Goal: Information Seeking & Learning: Learn about a topic

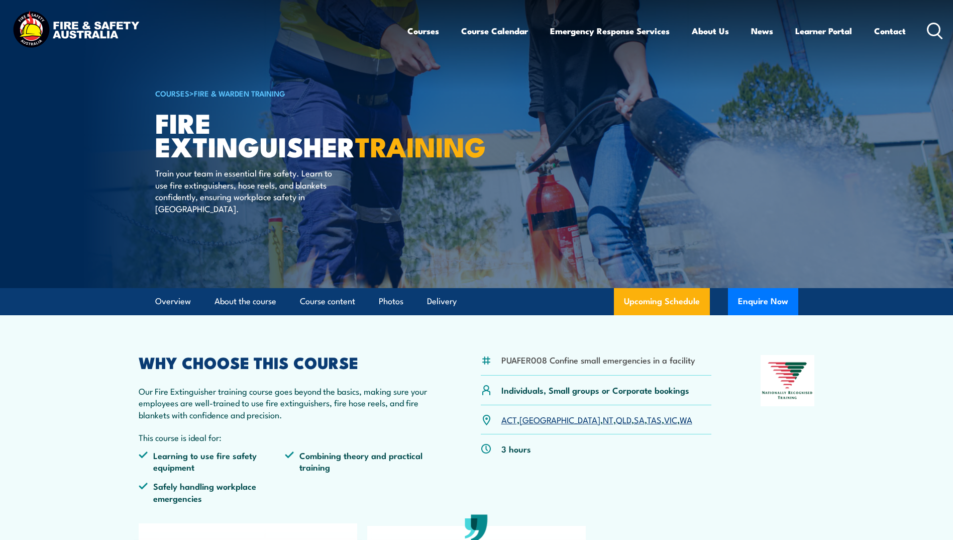
click at [172, 93] on link "COURSES" at bounding box center [172, 92] width 34 height 11
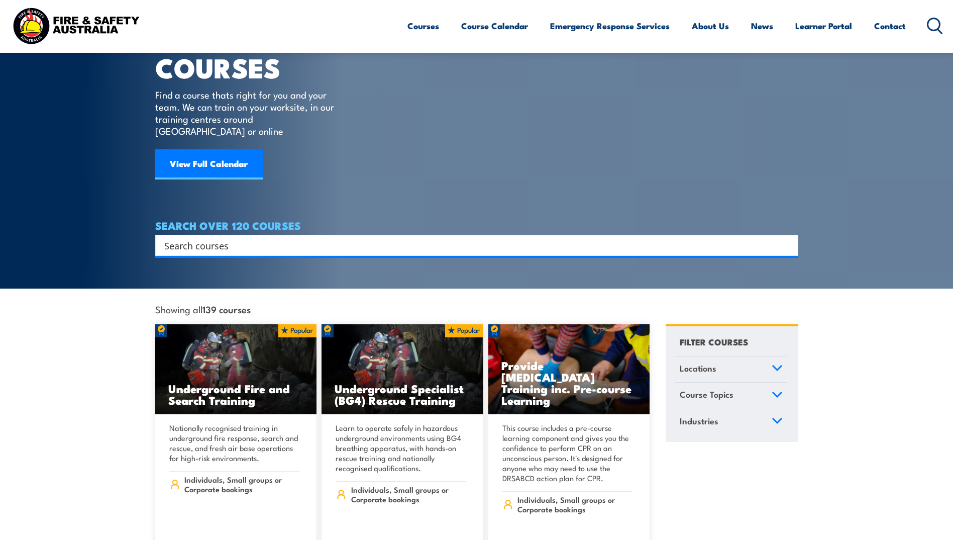
scroll to position [34, 0]
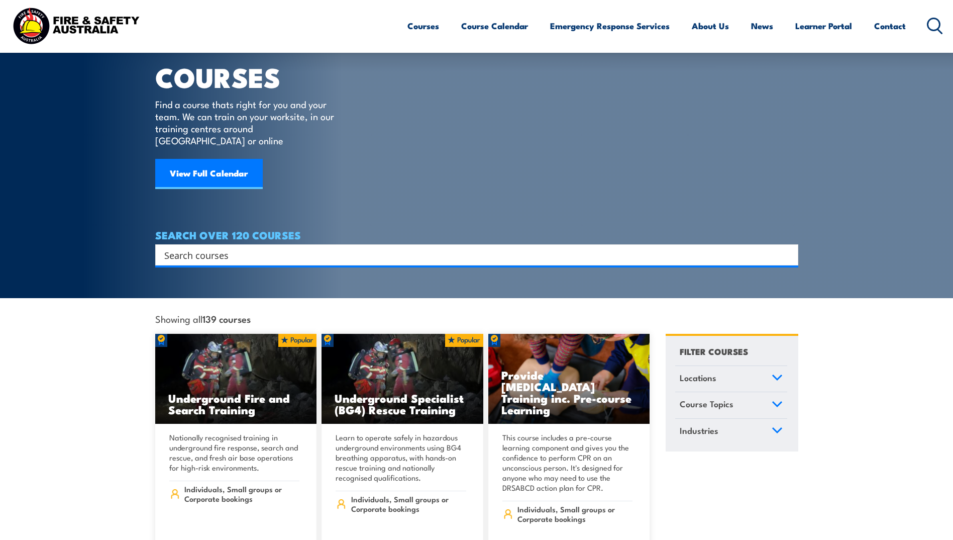
click at [196, 247] on input "Search input" at bounding box center [470, 254] width 612 height 15
type input "fire warden"
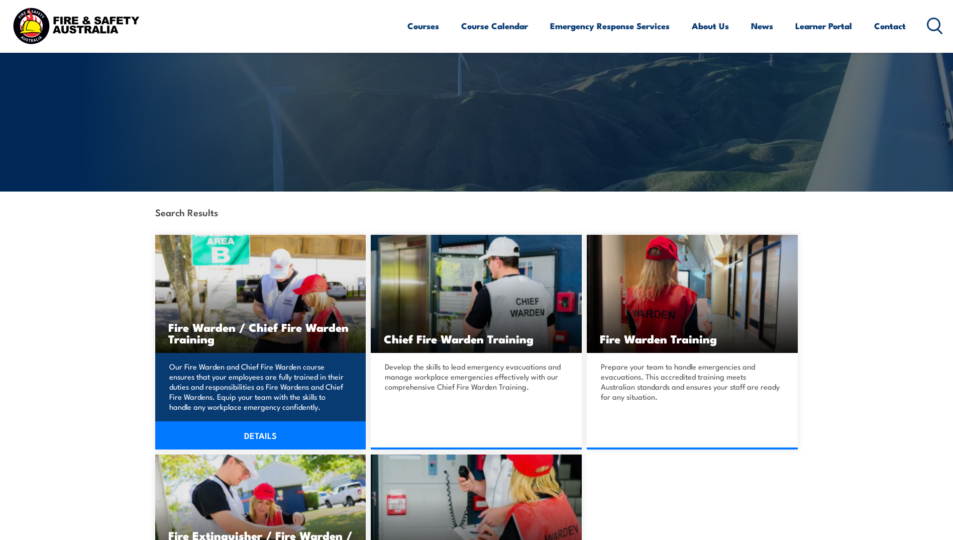
scroll to position [101, 0]
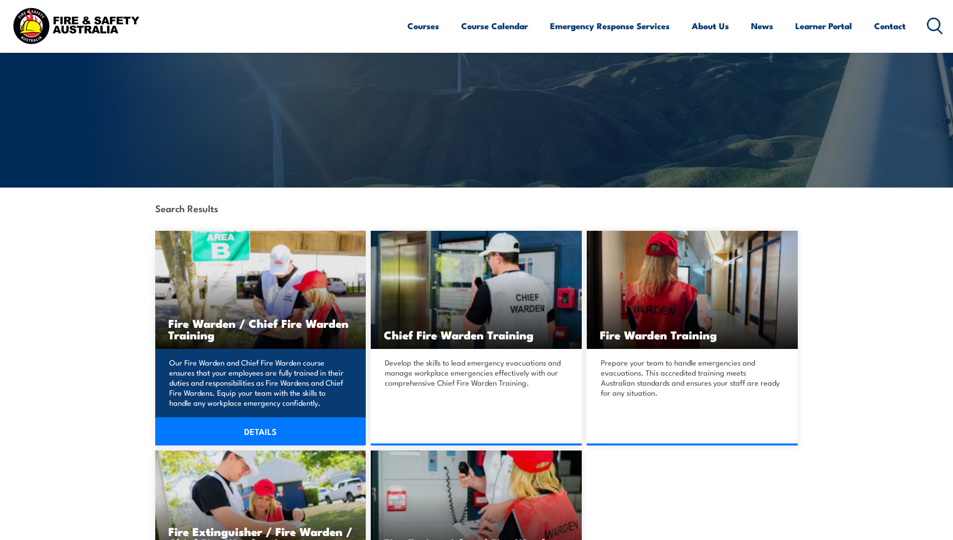
click at [266, 427] on link "DETAILS" at bounding box center [260, 431] width 211 height 28
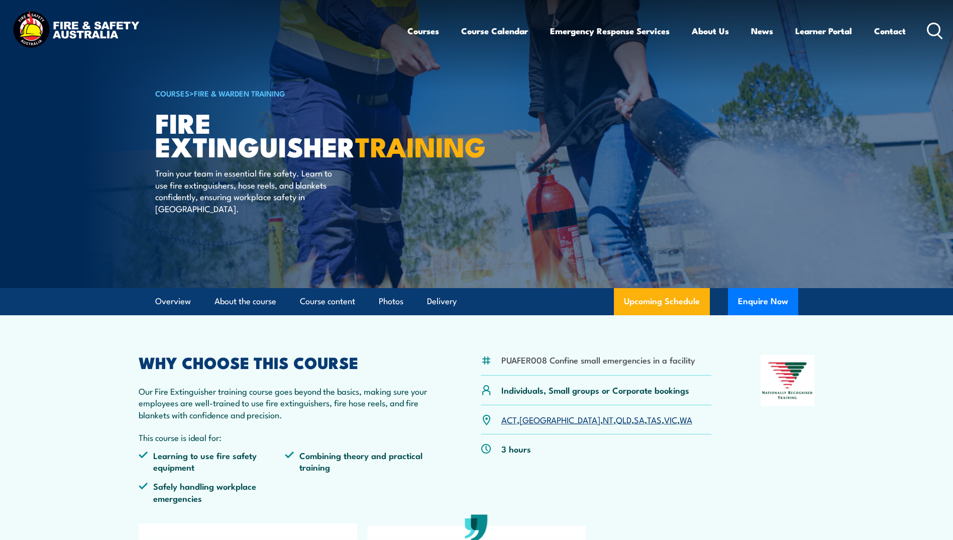
click at [179, 93] on link "COURSES" at bounding box center [172, 92] width 34 height 11
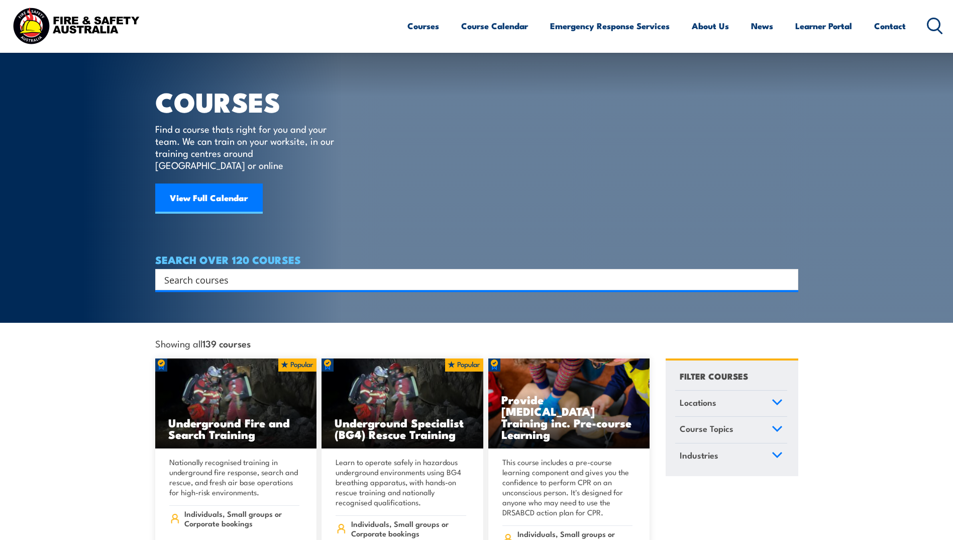
scroll to position [17, 0]
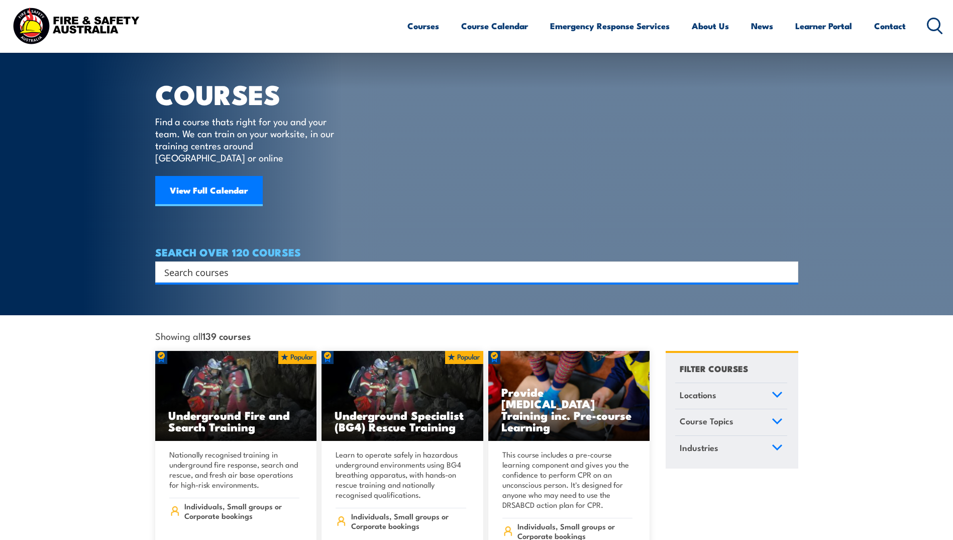
click at [242, 266] on input "Search input" at bounding box center [470, 271] width 612 height 15
type input "fire warden"
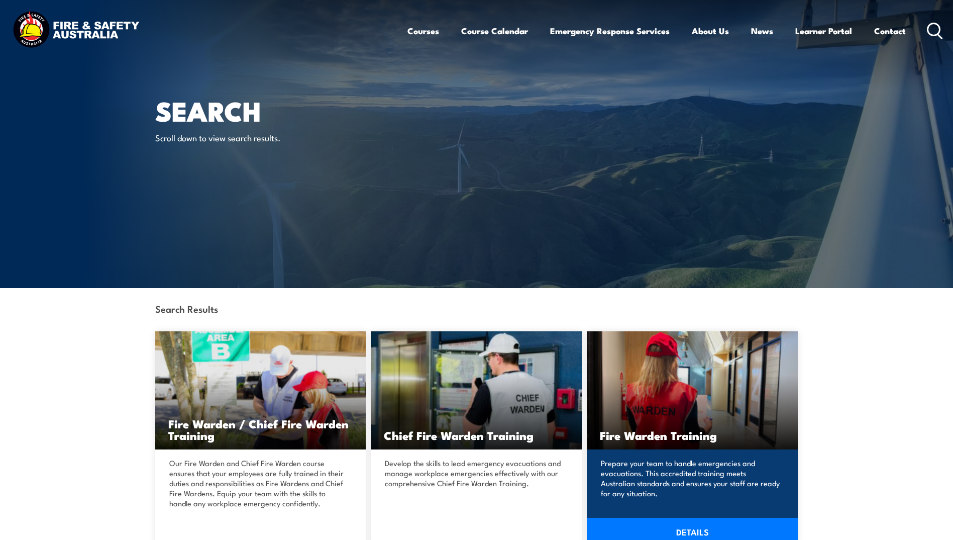
click at [623, 430] on h3 "Fire Warden Training" at bounding box center [692, 435] width 185 height 12
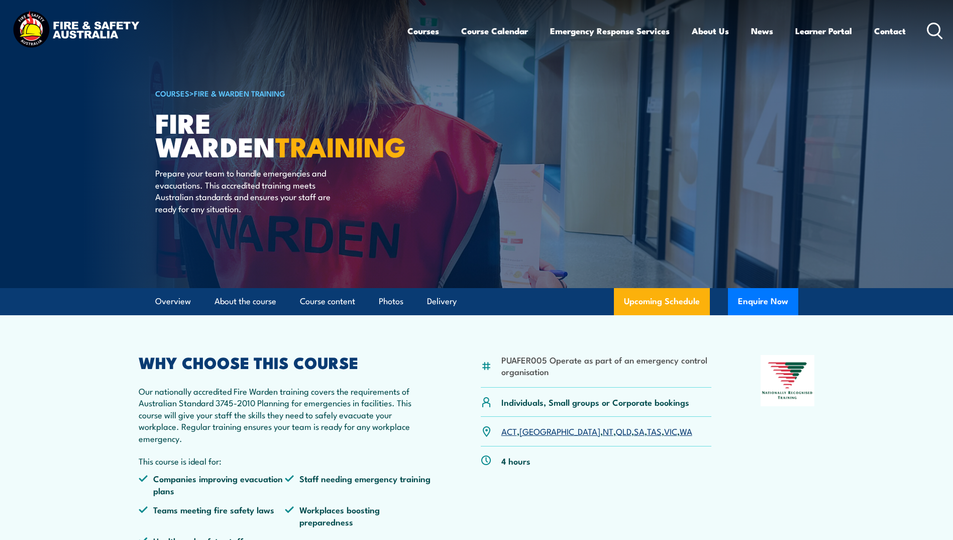
click at [185, 96] on link "COURSES" at bounding box center [172, 92] width 34 height 11
click at [188, 94] on link "COURSES" at bounding box center [172, 92] width 34 height 11
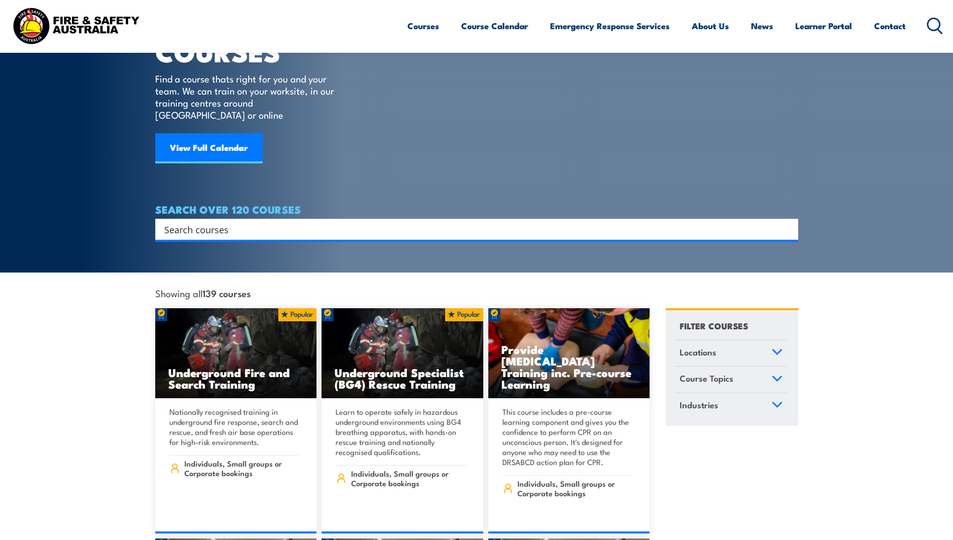
scroll to position [67, 0]
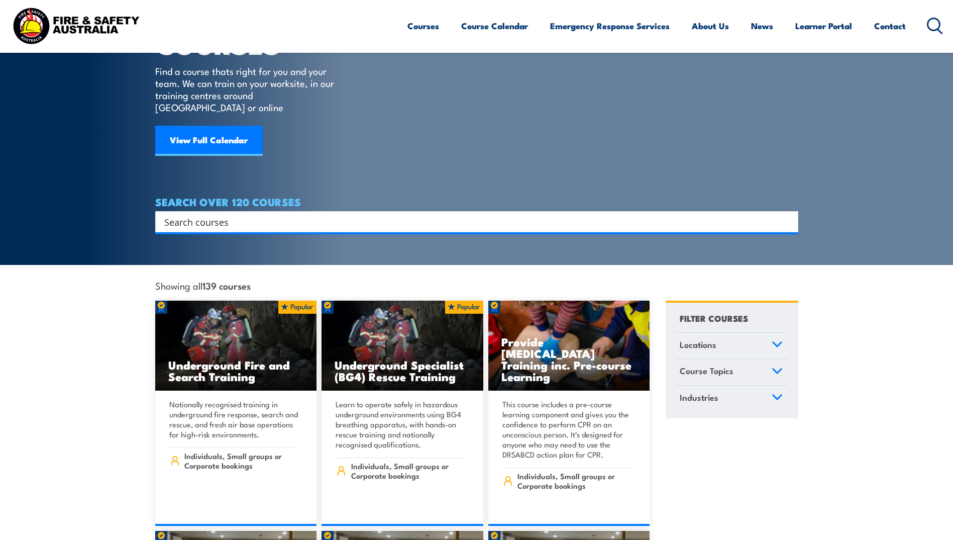
click at [235, 215] on input "Search input" at bounding box center [470, 221] width 612 height 15
type input "fire advisor"
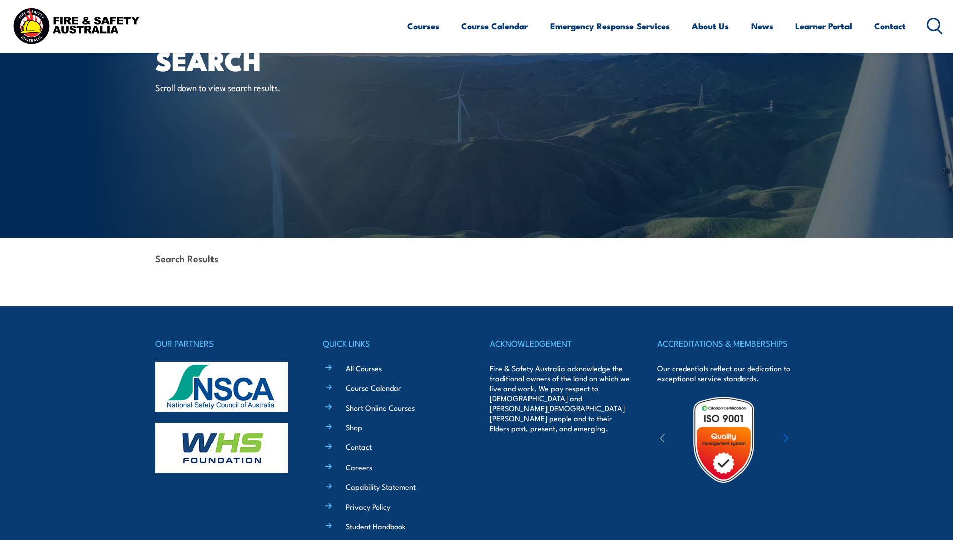
scroll to position [84, 0]
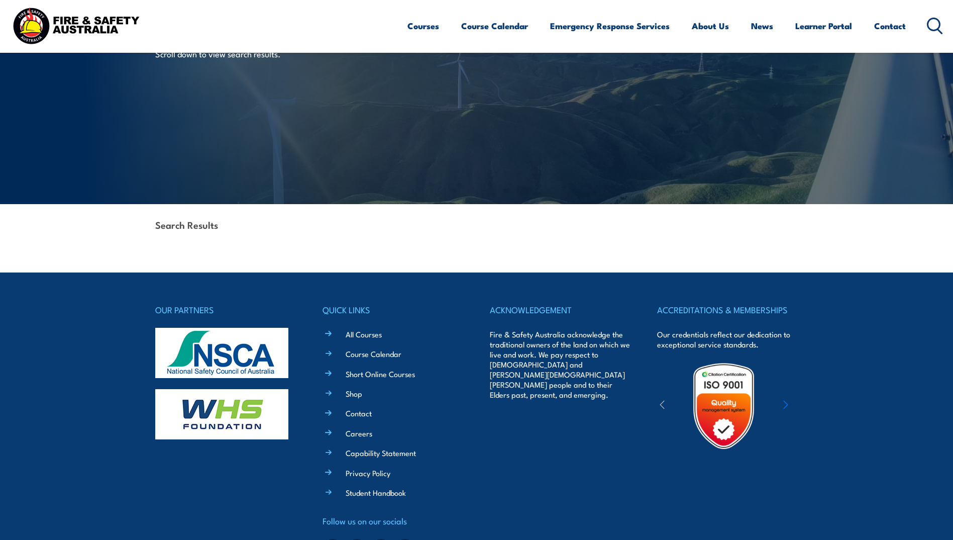
click at [198, 228] on strong "Search Results" at bounding box center [186, 225] width 63 height 14
click at [219, 232] on div "Search Results" at bounding box center [476, 225] width 643 height 43
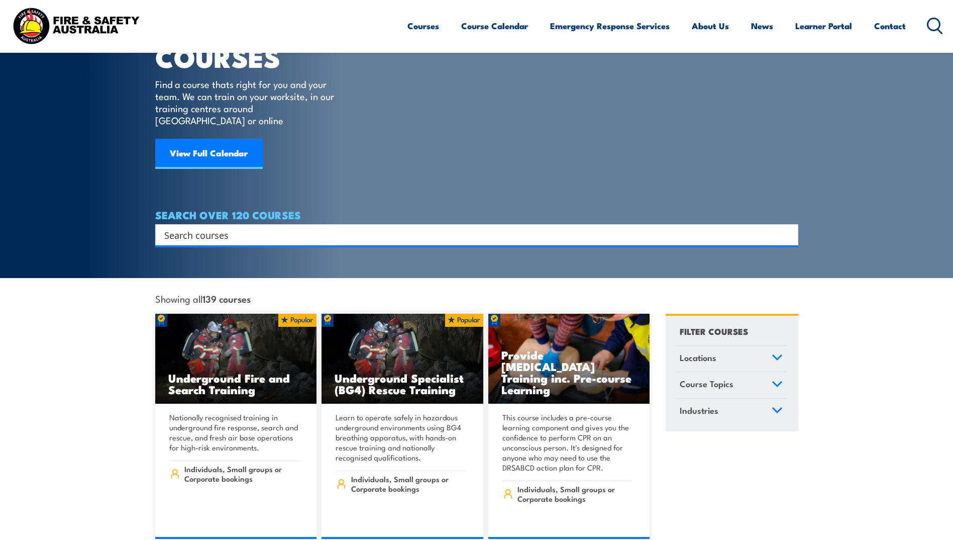
scroll to position [50, 0]
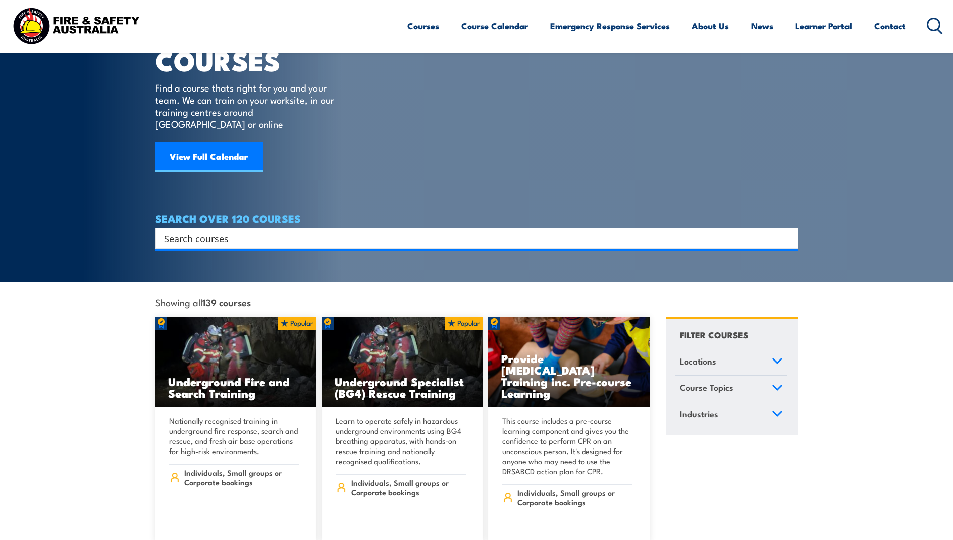
click at [238, 231] on input "Search input" at bounding box center [470, 238] width 612 height 15
type input "advisor"
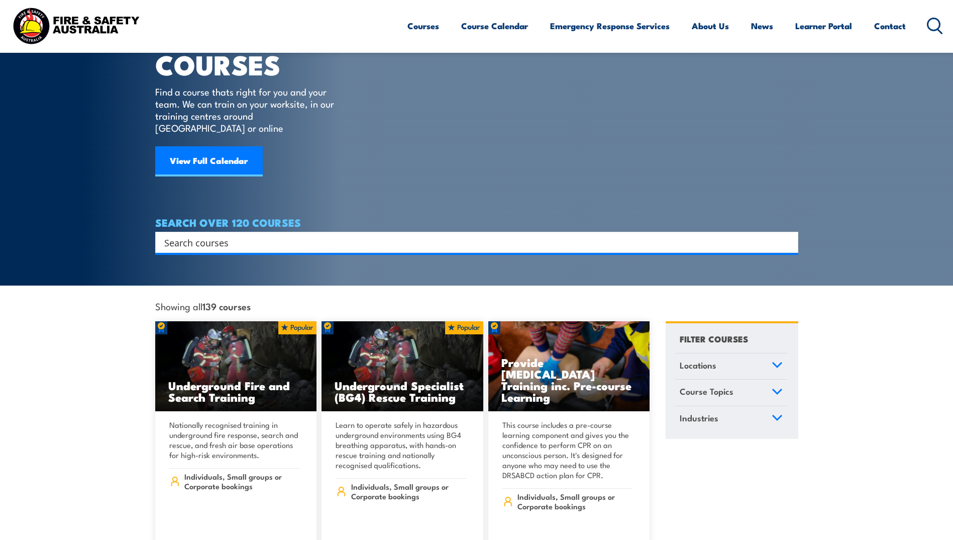
scroll to position [50, 0]
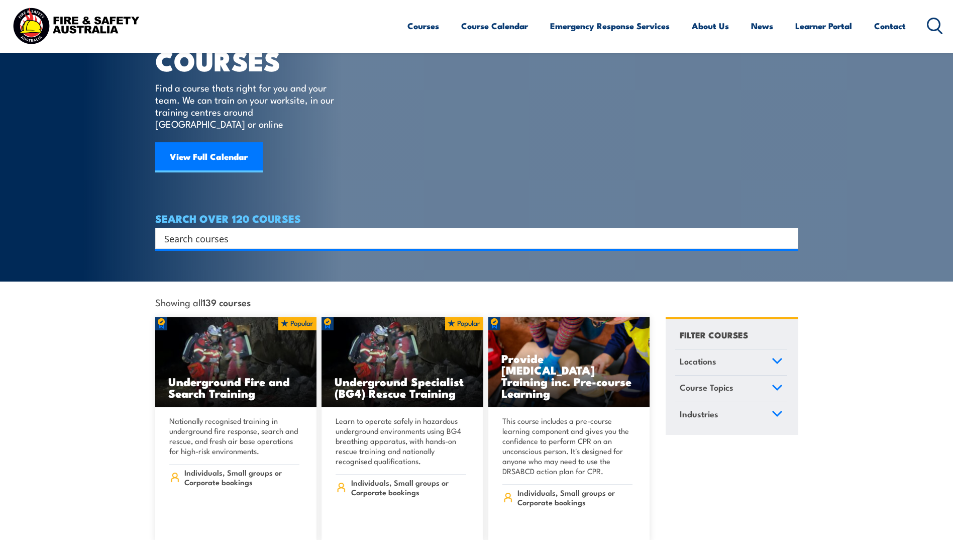
click at [324, 231] on input "Search input" at bounding box center [470, 238] width 612 height 15
type input "safety adviser"
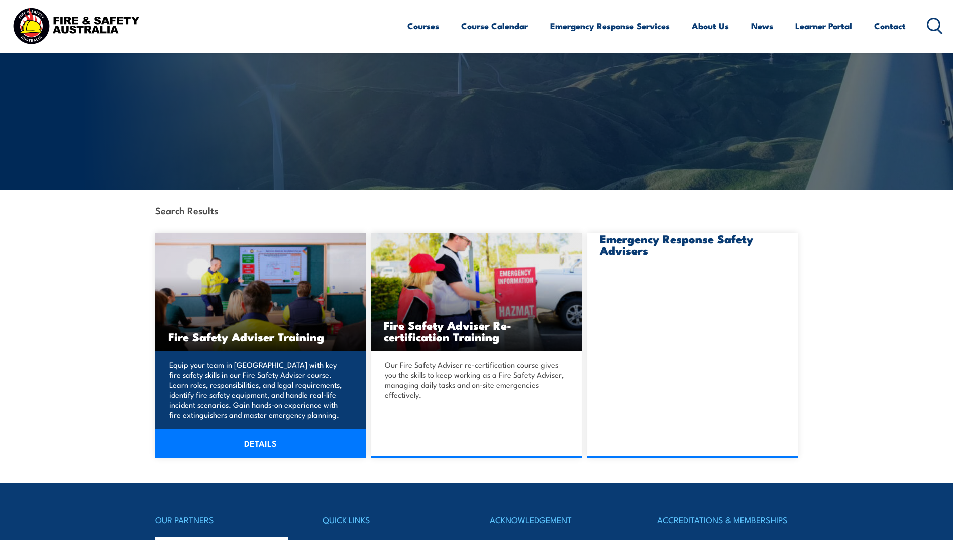
scroll to position [101, 0]
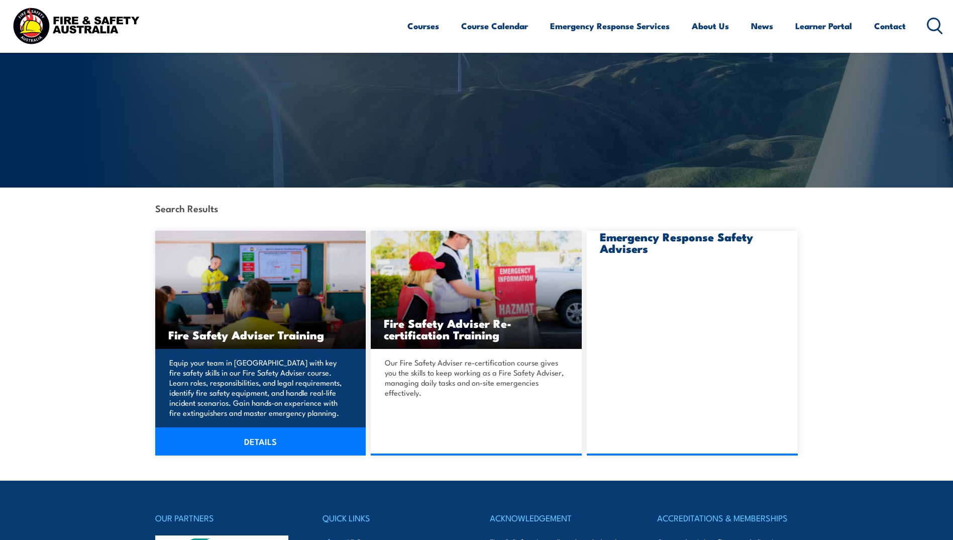
click at [258, 440] on link "DETAILS" at bounding box center [260, 441] width 211 height 28
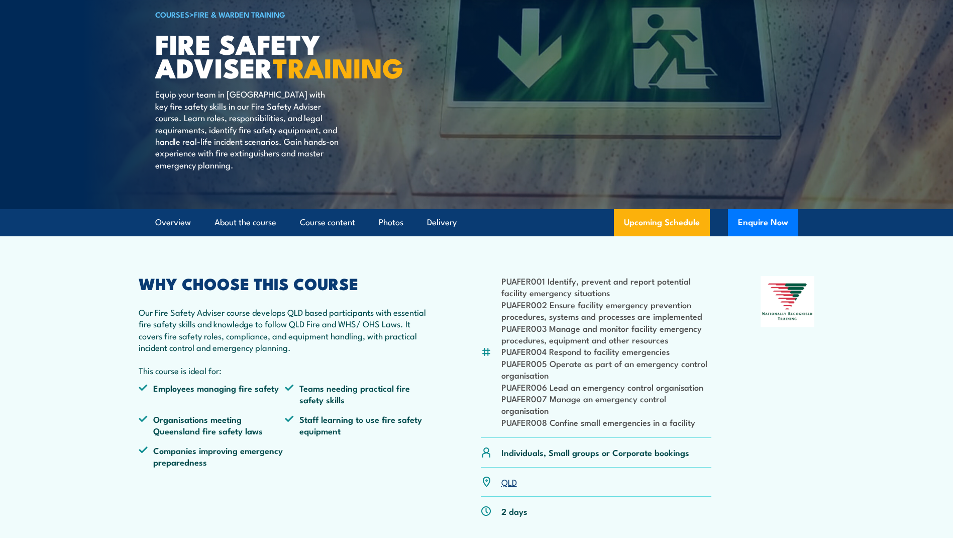
scroll to position [17, 0]
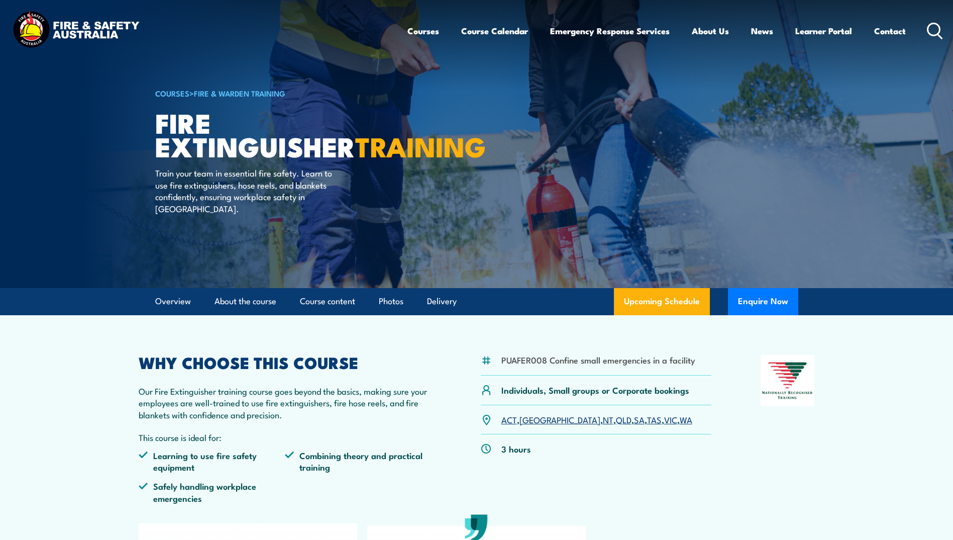
click at [178, 91] on link "COURSES" at bounding box center [172, 92] width 34 height 11
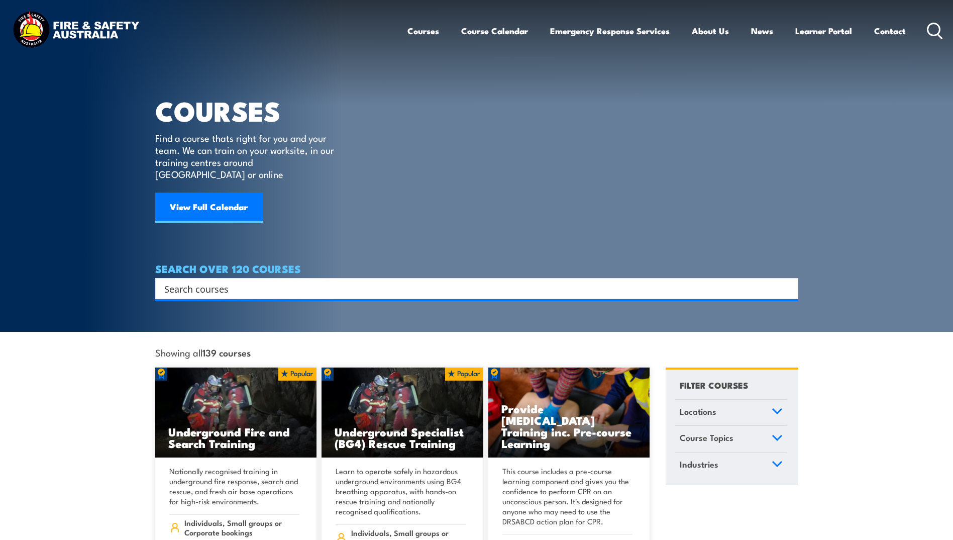
click at [231, 282] on input "Search input" at bounding box center [470, 288] width 612 height 15
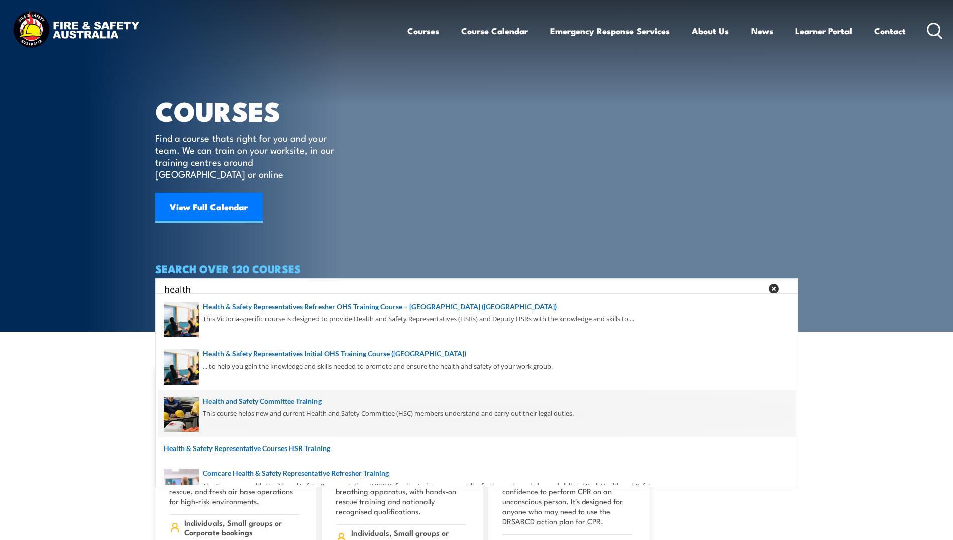
type input "health"
click at [241, 397] on span at bounding box center [476, 413] width 637 height 47
